Goal: Information Seeking & Learning: Learn about a topic

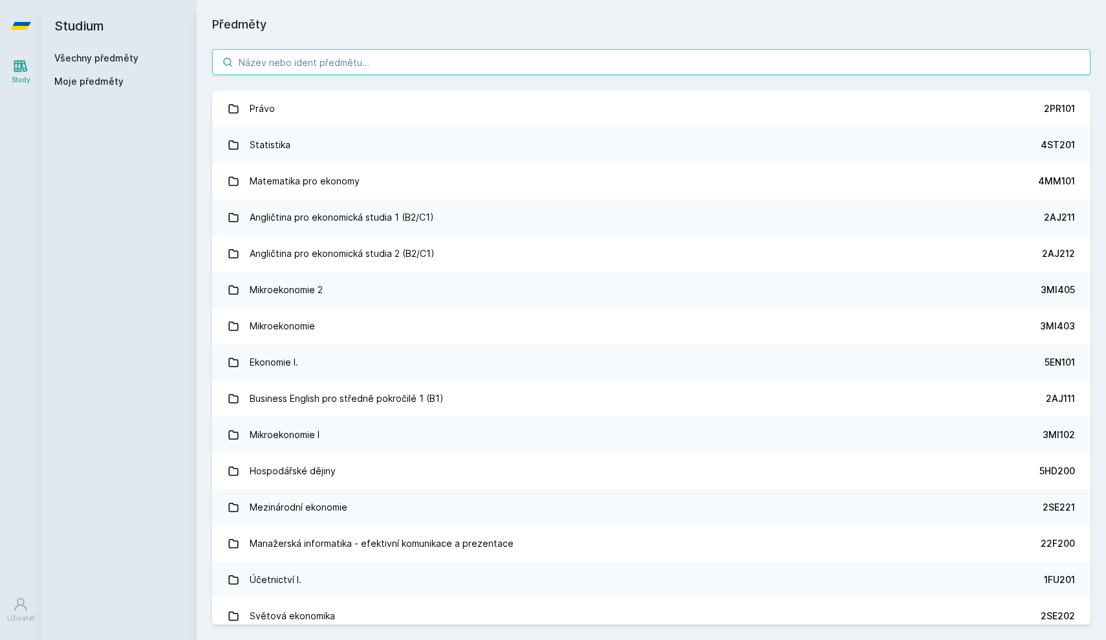
click at [351, 61] on input "search" at bounding box center [651, 62] width 879 height 26
paste input "3MI204"
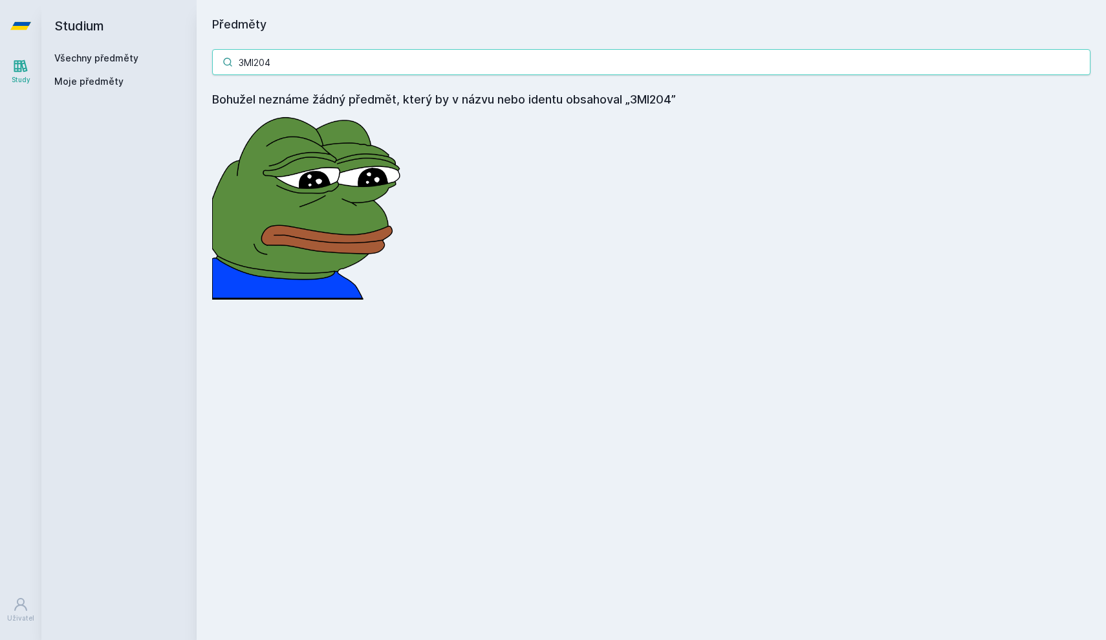
drag, startPoint x: 296, startPoint y: 69, endPoint x: 200, endPoint y: 65, distance: 95.9
click at [200, 65] on div "3MI204 Bohužel neznáme žádný předmět, který by v názvu nebo identu obsahoval „3…" at bounding box center [652, 174] width 910 height 281
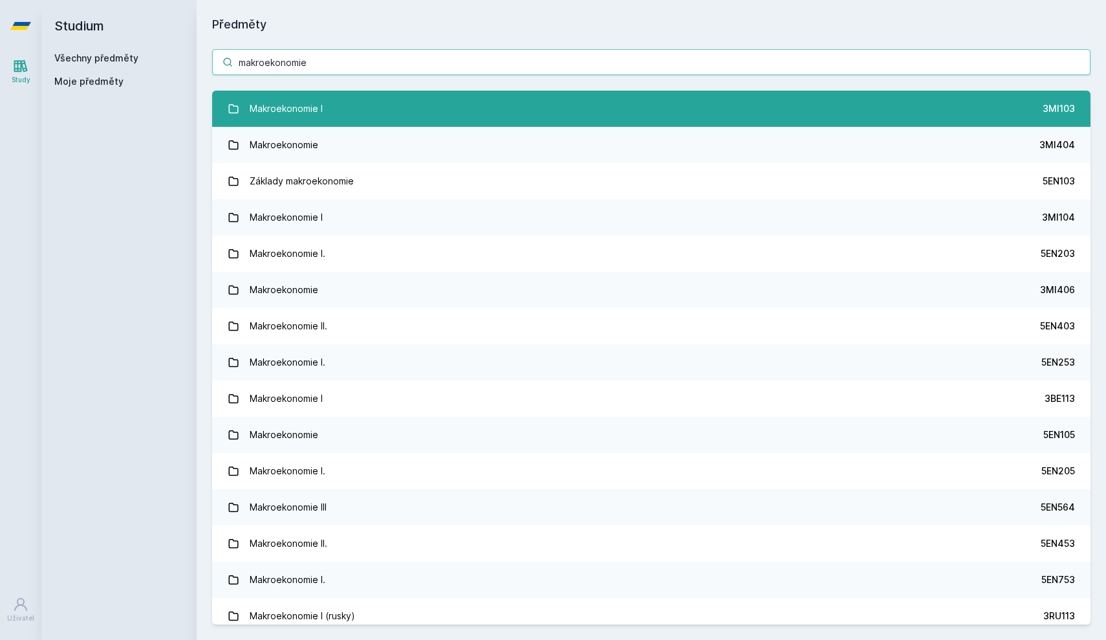
type input "makroekonomie"
click at [264, 107] on div "Makroekonomie I" at bounding box center [286, 109] width 73 height 26
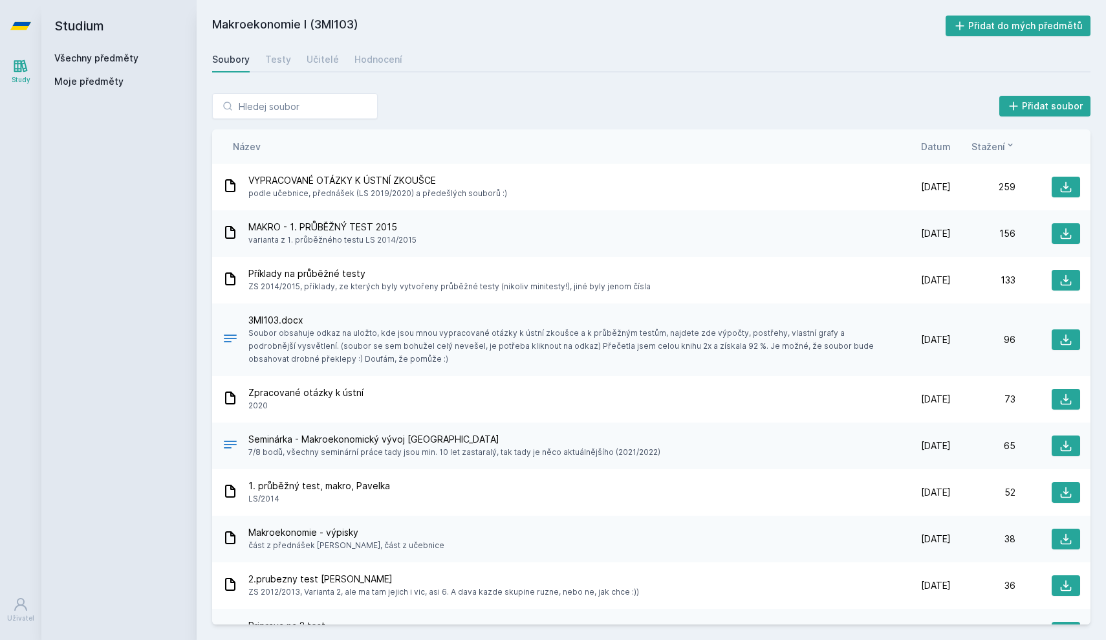
click at [349, 64] on div "Soubory Testy Učitelé Hodnocení" at bounding box center [651, 60] width 879 height 26
click at [355, 62] on div "Hodnocení" at bounding box center [379, 59] width 48 height 13
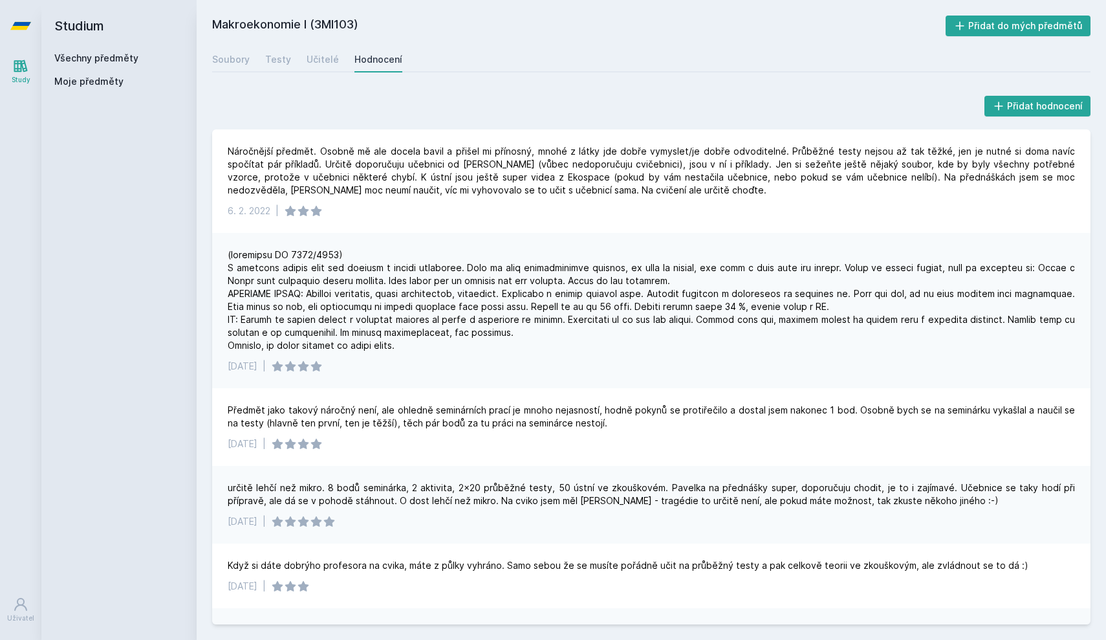
click at [439, 237] on div "[DATE] |" at bounding box center [651, 310] width 879 height 155
